Goal: Task Accomplishment & Management: Complete application form

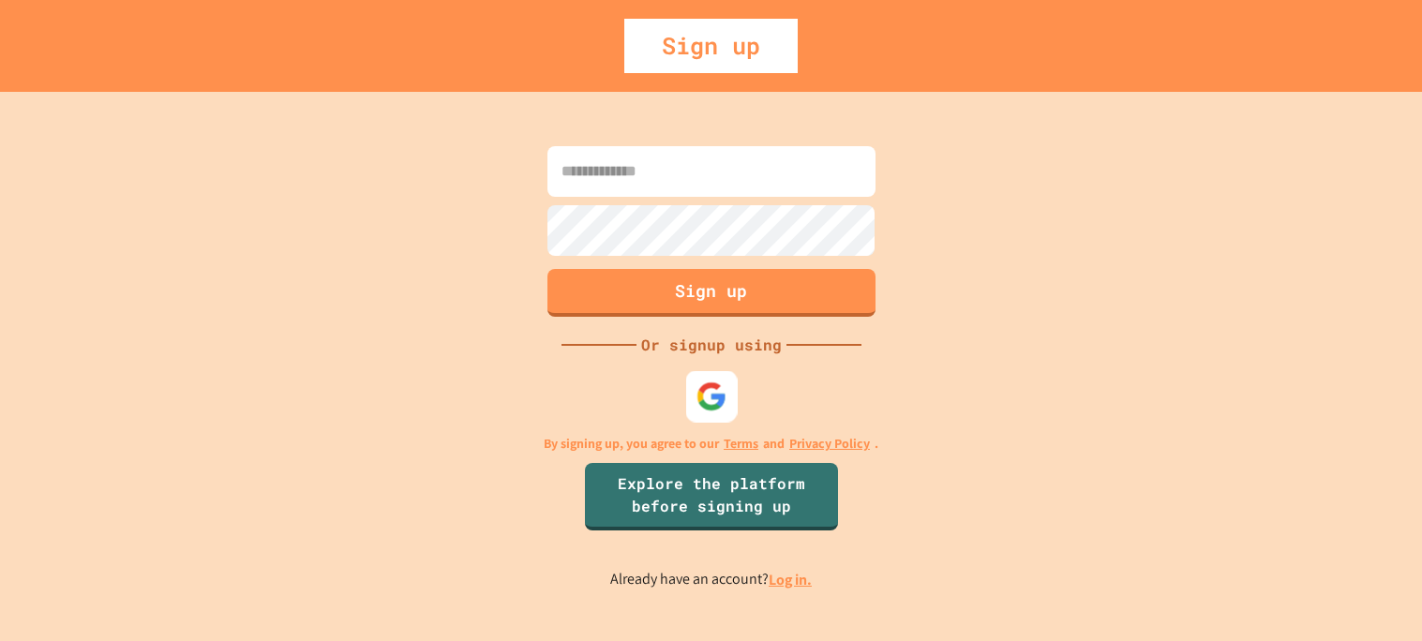
click at [702, 404] on img at bounding box center [711, 396] width 31 height 31
click at [786, 586] on link "Log in." at bounding box center [790, 580] width 43 height 20
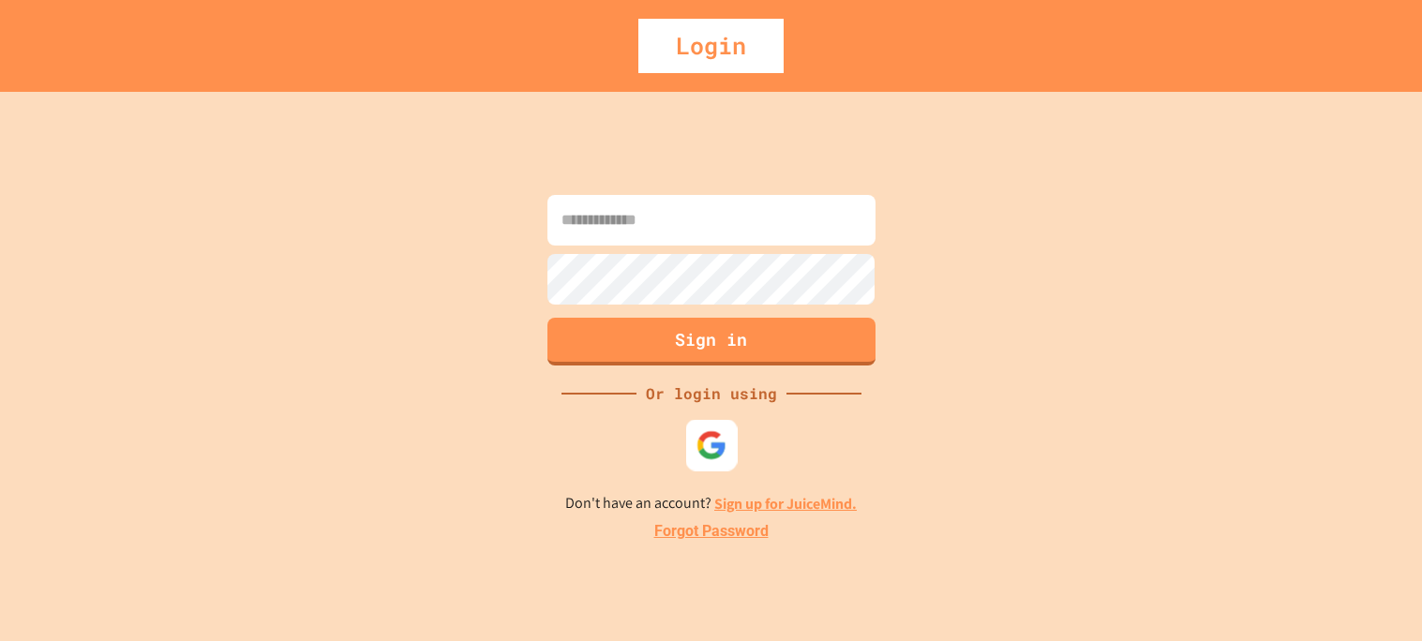
click at [720, 460] on div at bounding box center [711, 445] width 52 height 52
